Goal: Task Accomplishment & Management: Manage account settings

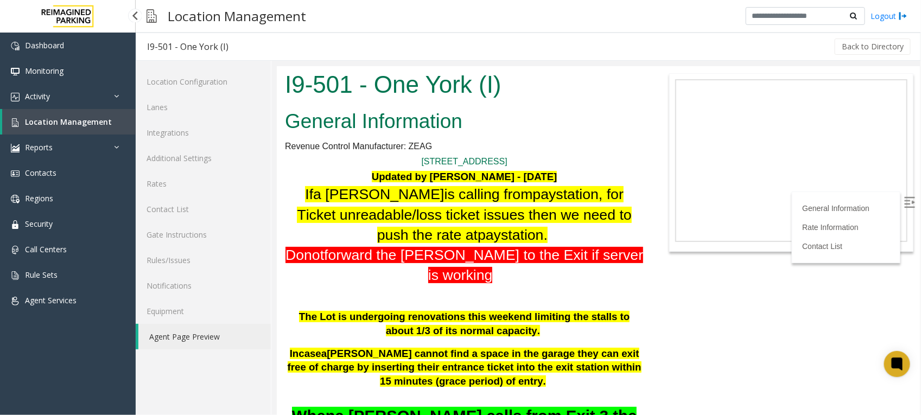
click at [53, 120] on span "Location Management" at bounding box center [68, 122] width 87 height 10
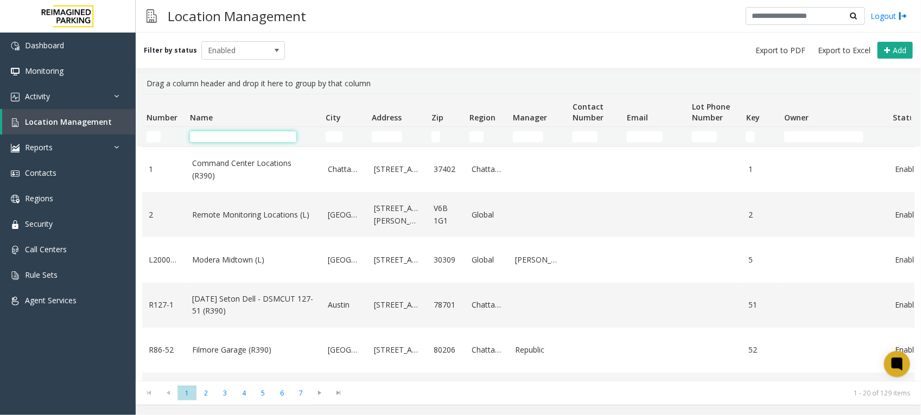
click at [227, 132] on input "Name Filter" at bounding box center [243, 136] width 106 height 11
paste input "*******"
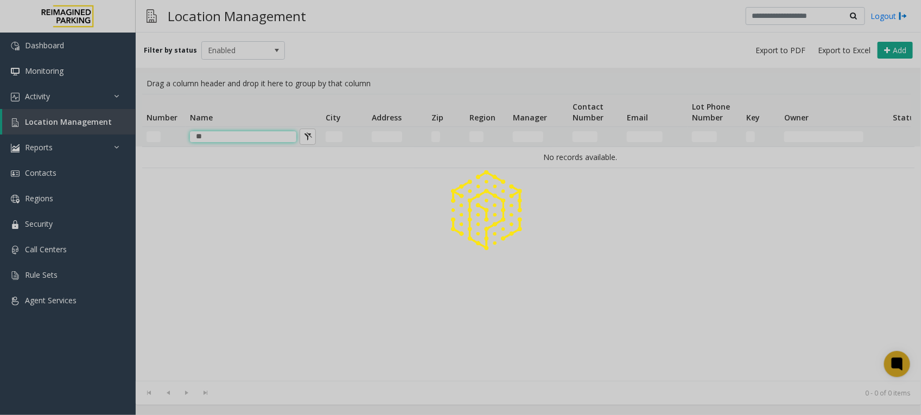
type input "*"
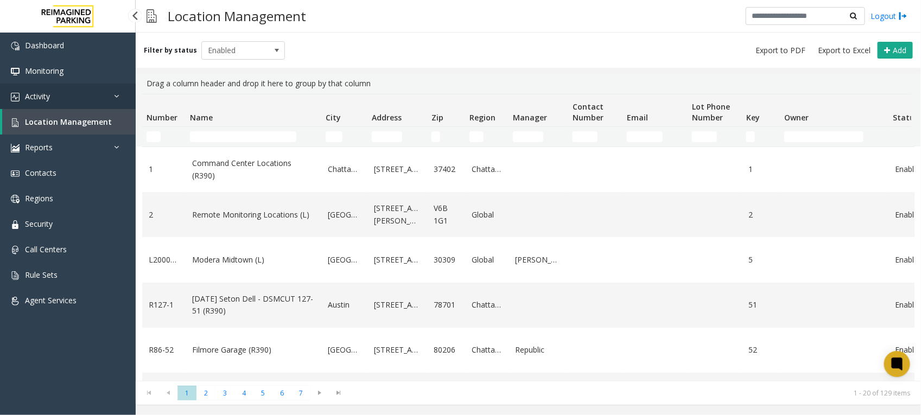
click at [98, 102] on link "Activity" at bounding box center [68, 97] width 136 height 26
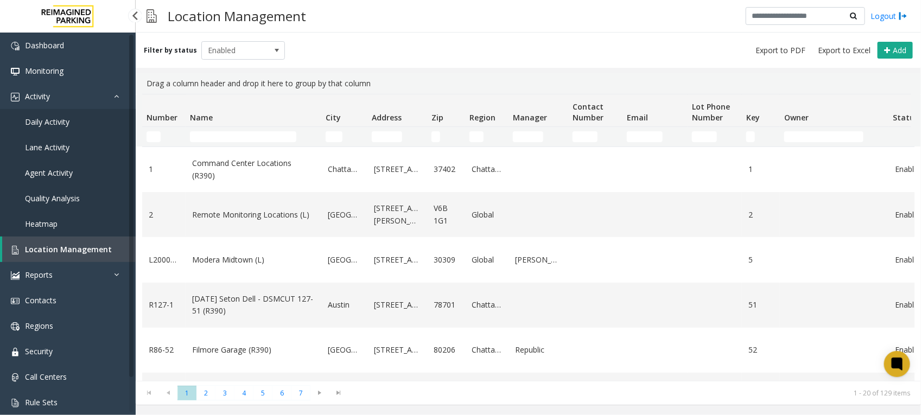
click at [81, 120] on link "Daily Activity" at bounding box center [68, 122] width 136 height 26
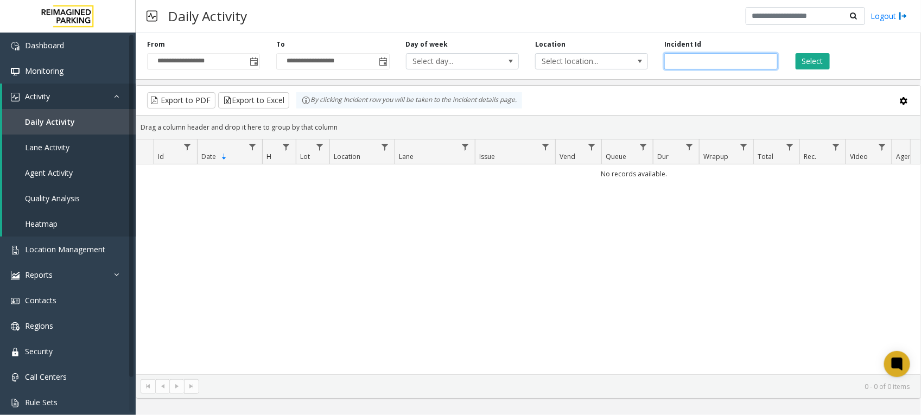
click at [681, 64] on input "number" at bounding box center [721, 61] width 113 height 16
paste input "*******"
type input "*******"
click at [812, 61] on button "Select" at bounding box center [813, 61] width 34 height 16
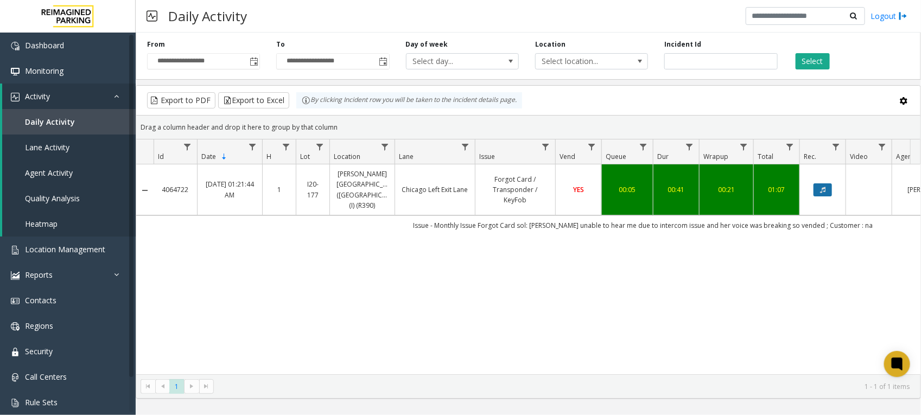
click at [826, 184] on button "Data table" at bounding box center [823, 190] width 18 height 13
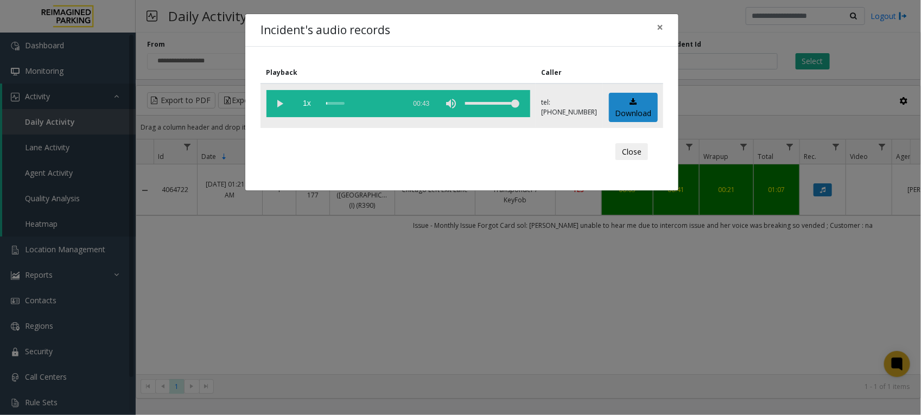
click at [283, 106] on vg-play-pause at bounding box center [280, 103] width 27 height 27
click at [639, 153] on button "Close" at bounding box center [632, 151] width 33 height 17
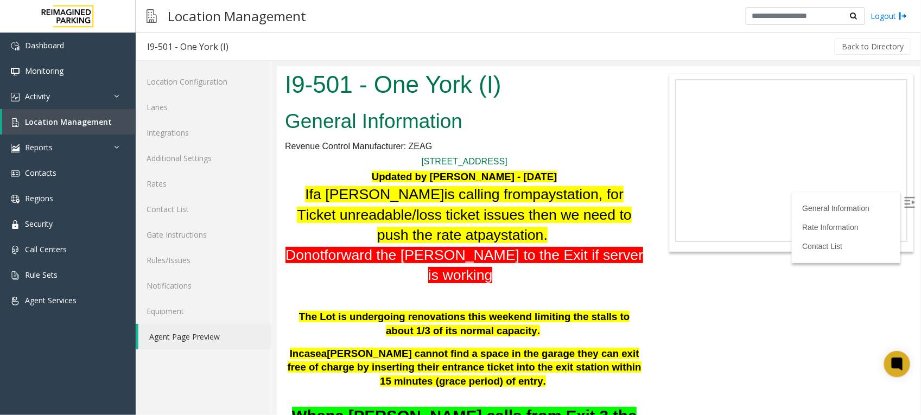
click at [175, 330] on link "Agent Page Preview" at bounding box center [204, 337] width 132 height 26
click at [77, 121] on span "Location Management" at bounding box center [68, 122] width 87 height 10
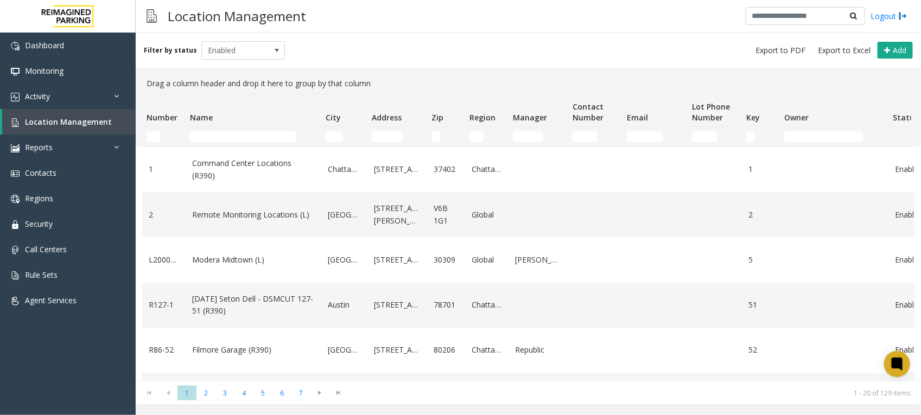
click at [216, 145] on td "Name Filter" at bounding box center [254, 137] width 136 height 20
click at [215, 141] on input "Name Filter" at bounding box center [243, 136] width 106 height 11
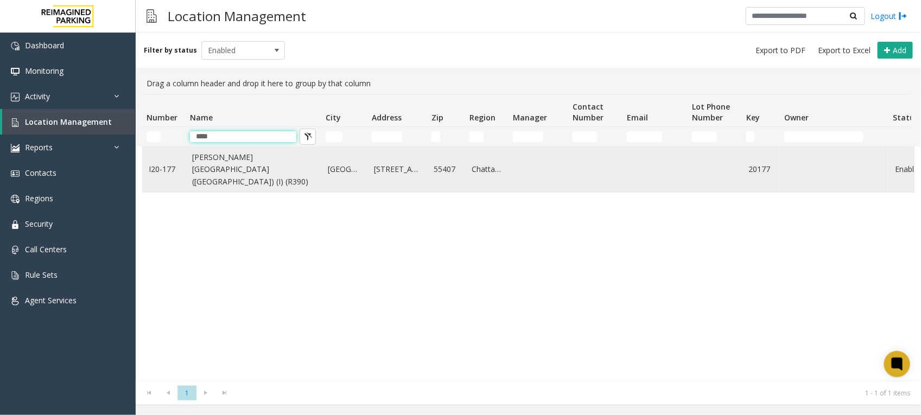
type input "****"
click at [251, 167] on link "[PERSON_NAME][GEOGRAPHIC_DATA] ([GEOGRAPHIC_DATA]) (I) (R390)" at bounding box center [253, 169] width 123 height 36
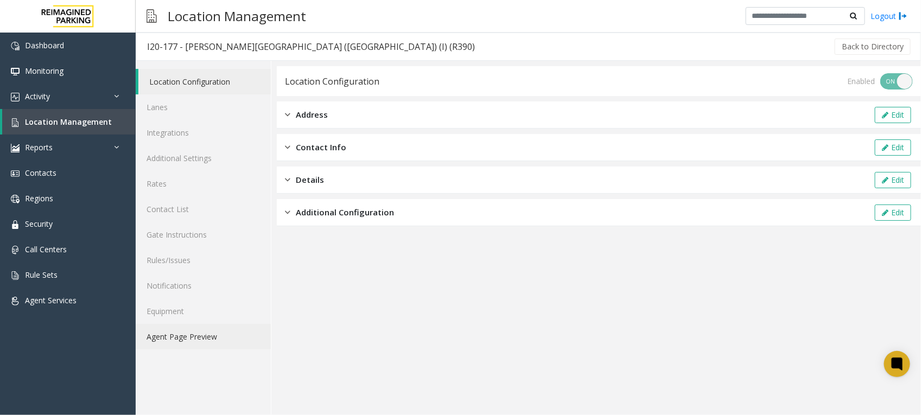
click at [159, 337] on link "Agent Page Preview" at bounding box center [203, 337] width 135 height 26
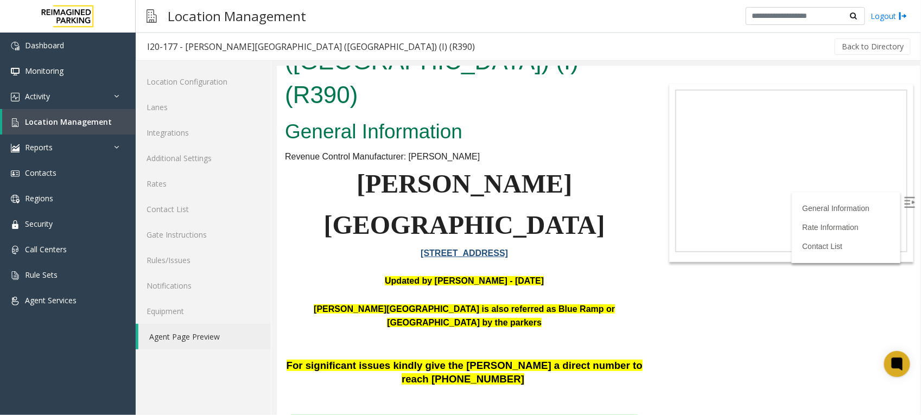
scroll to position [68, 0]
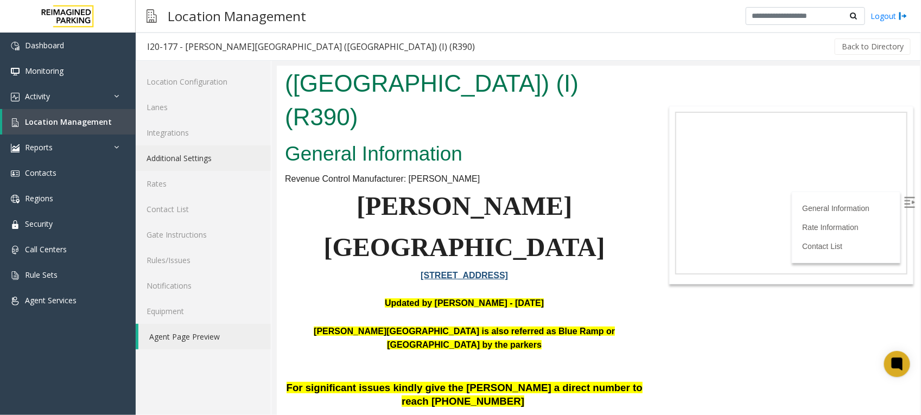
click at [200, 158] on link "Additional Settings" at bounding box center [203, 159] width 135 height 26
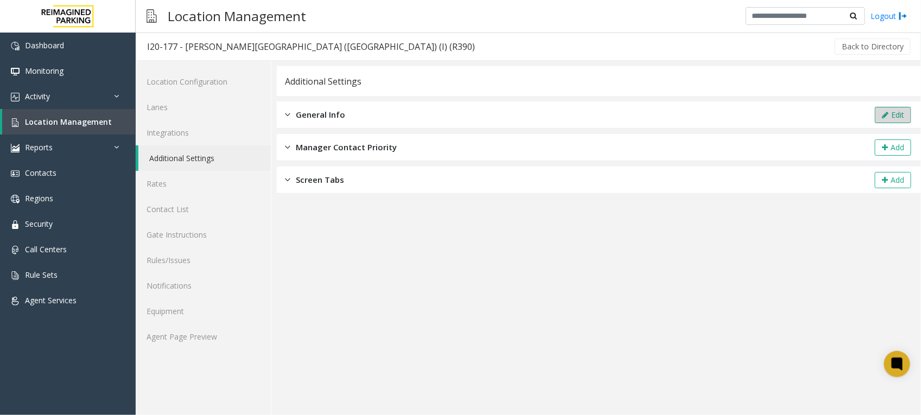
click at [903, 107] on button "Edit" at bounding box center [893, 115] width 36 height 16
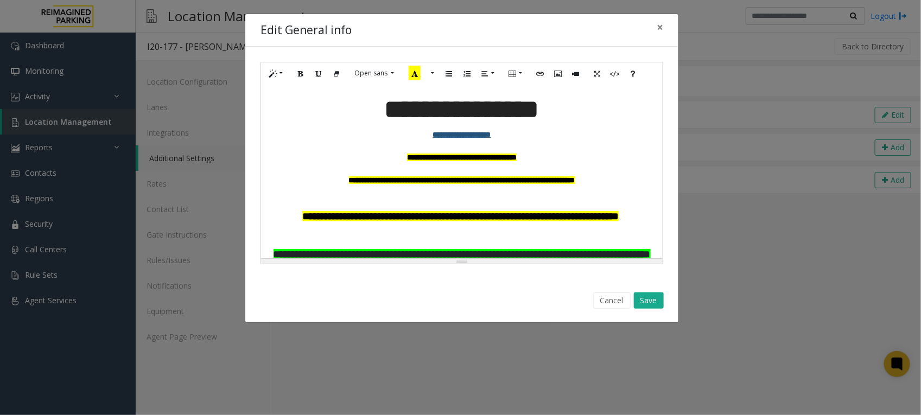
click at [484, 178] on b "**********" at bounding box center [462, 180] width 226 height 8
click at [488, 157] on font "**********" at bounding box center [462, 158] width 110 height 8
click at [653, 300] on button "Save" at bounding box center [649, 301] width 30 height 16
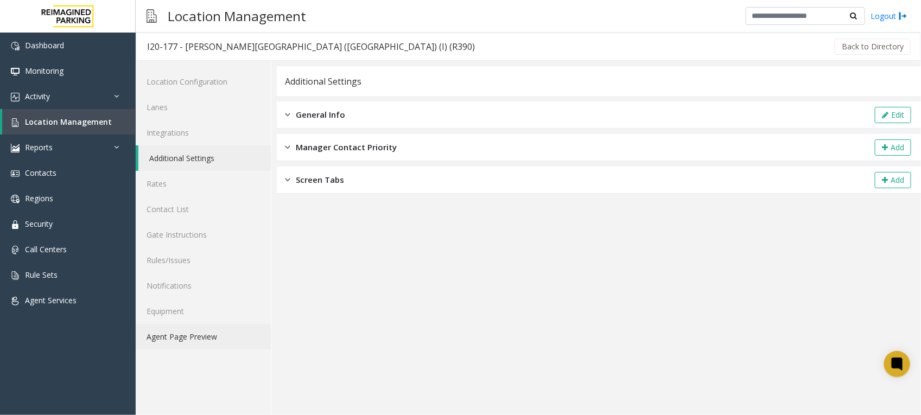
click at [194, 337] on link "Agent Page Preview" at bounding box center [203, 337] width 135 height 26
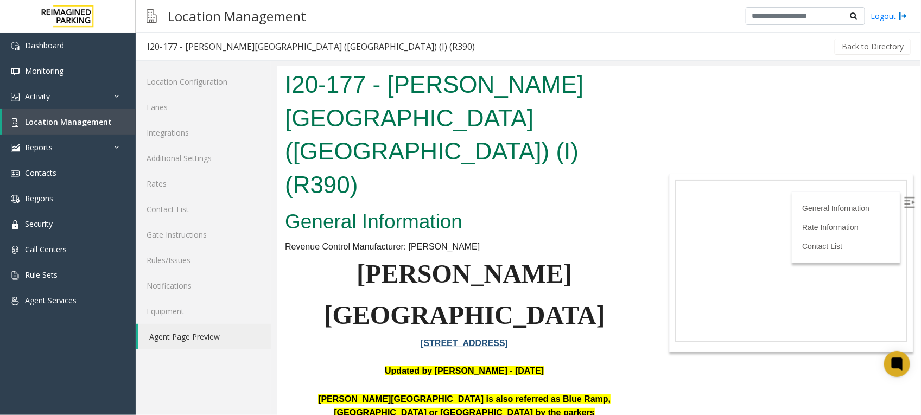
click at [391, 392] on p "Abbott Hospital is also referred as Blue Ramp, Children's Hospital or Piper Bui…" at bounding box center [463, 413] width 359 height 42
click at [318, 394] on b "Abbott Hospital is also referred as Blue Ramp, Children's Hospital or Piper Bui…" at bounding box center [464, 405] width 293 height 23
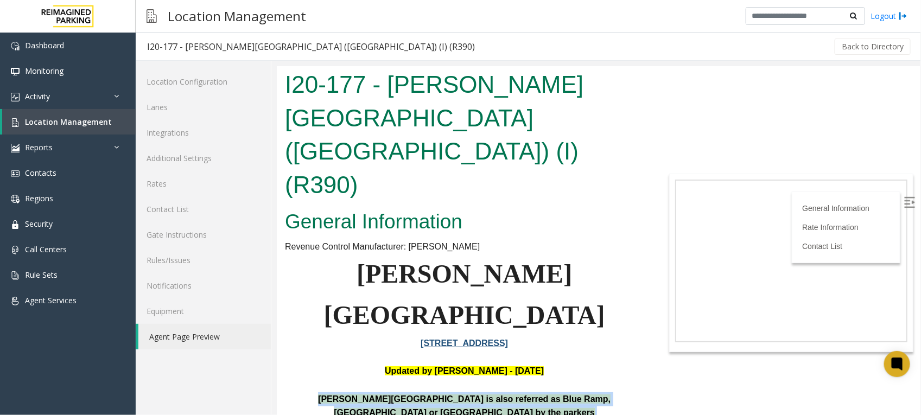
click at [318, 394] on b "Abbott Hospital is also referred as Blue Ramp, Children's Hospital or Piper Bui…" at bounding box center [464, 405] width 293 height 23
drag, startPoint x: 306, startPoint y: 294, endPoint x: 394, endPoint y: 310, distance: 88.9
click at [394, 392] on p "Abbott Hospital is also referred as Blue Ramp, Children's Hospital or Piper Bui…" at bounding box center [463, 413] width 359 height 42
drag, startPoint x: 492, startPoint y: 303, endPoint x: 283, endPoint y: 289, distance: 208.9
